Goal: Navigation & Orientation: Go to known website

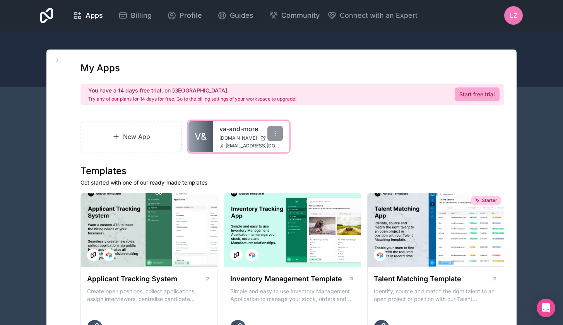
click at [226, 128] on link "va-and-more" at bounding box center [250, 128] width 63 height 9
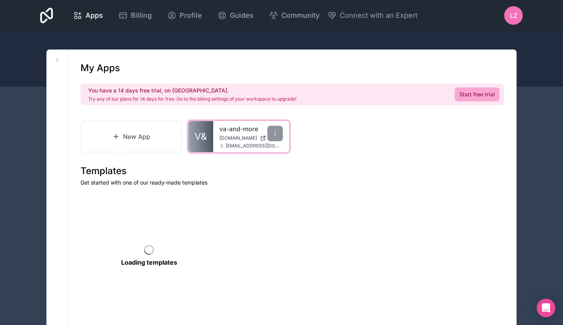
click at [218, 140] on div "va-and-more va-and-more.noloco.co info@vaandmore.com" at bounding box center [251, 136] width 76 height 31
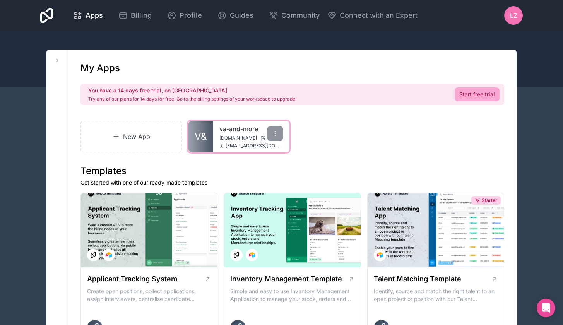
click at [248, 126] on link "va-and-more" at bounding box center [250, 128] width 63 height 9
click at [227, 139] on span "[DOMAIN_NAME]" at bounding box center [238, 138] width 38 height 6
click at [244, 125] on link "va-and-more" at bounding box center [250, 128] width 63 height 9
click at [242, 131] on link "va-and-more" at bounding box center [250, 128] width 63 height 9
click at [228, 128] on link "va-and-more" at bounding box center [250, 128] width 63 height 9
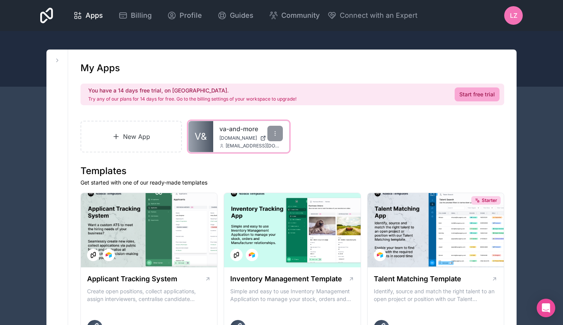
click at [223, 135] on div "va-and-more va-and-more.noloco.co info@vaandmore.com" at bounding box center [251, 136] width 76 height 31
click at [252, 130] on link "va-and-more" at bounding box center [250, 128] width 63 height 9
